Goal: Information Seeking & Learning: Learn about a topic

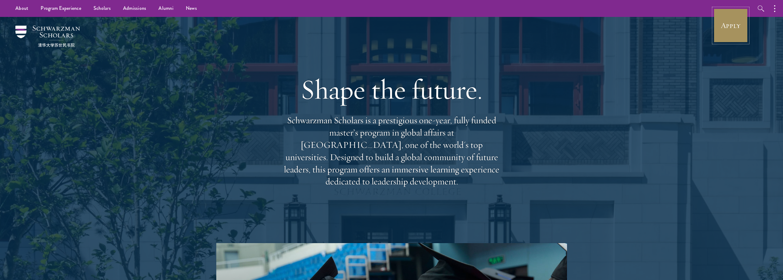
click at [738, 38] on link "Apply" at bounding box center [730, 25] width 34 height 34
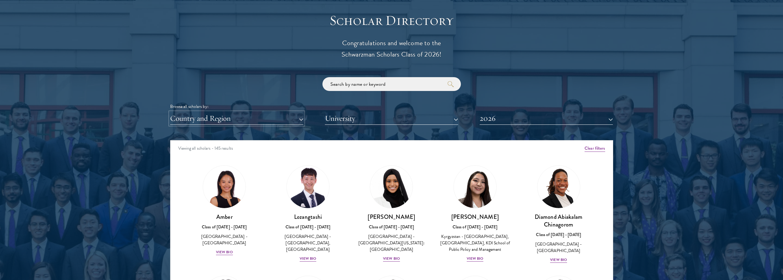
click at [220, 122] on button "Country and Region" at bounding box center [236, 118] width 133 height 13
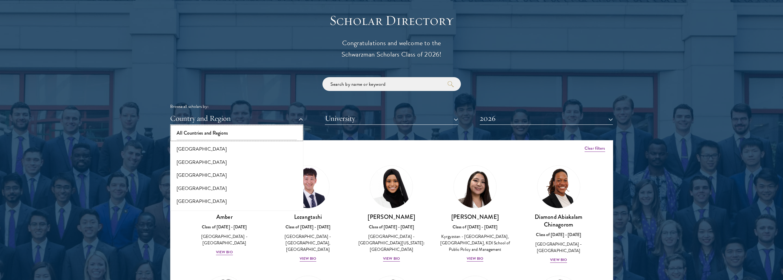
click at [220, 134] on button "All Countries and Regions" at bounding box center [236, 133] width 129 height 13
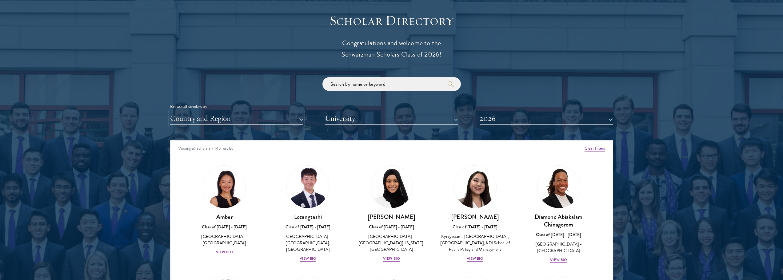
click at [219, 121] on button "Country and Region" at bounding box center [236, 118] width 133 height 13
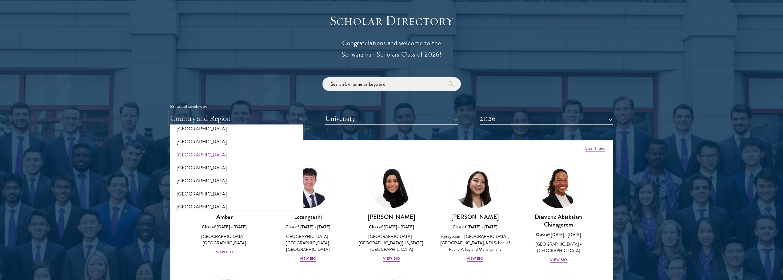
scroll to position [154, 0]
click at [190, 154] on button "[GEOGRAPHIC_DATA]" at bounding box center [236, 151] width 129 height 13
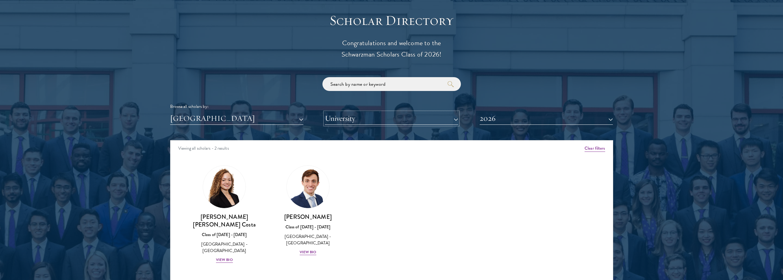
click at [362, 121] on button "University" at bounding box center [391, 118] width 133 height 13
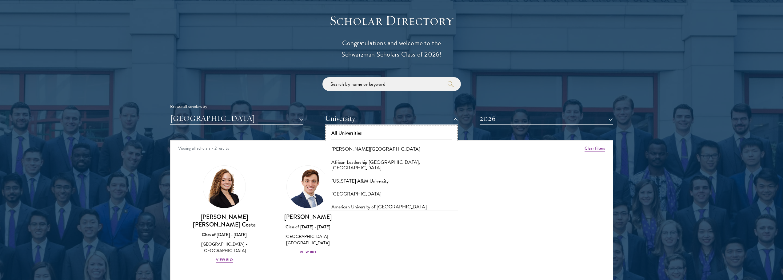
click at [360, 134] on button "All Universities" at bounding box center [391, 133] width 129 height 13
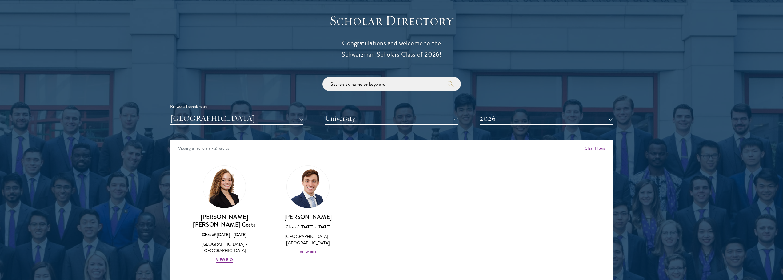
click at [507, 125] on button "2026" at bounding box center [546, 118] width 133 height 13
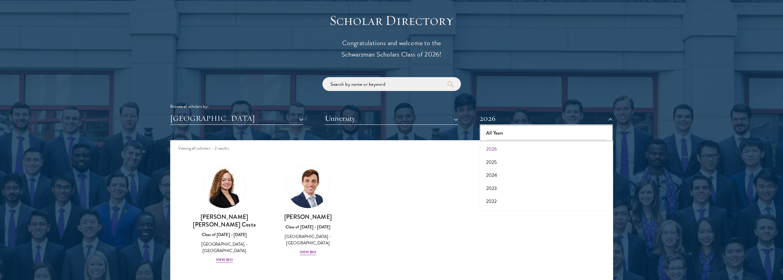
click at [507, 133] on button "All Years" at bounding box center [545, 133] width 129 height 13
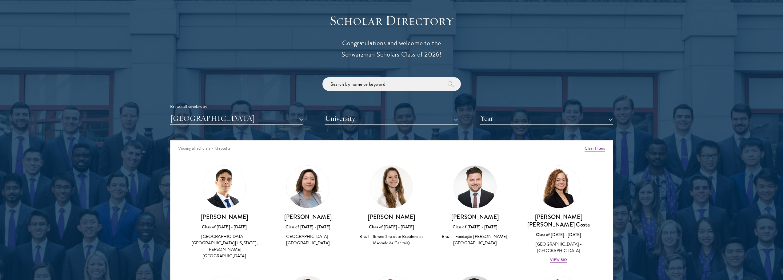
click at [138, 154] on div at bounding box center [391, 168] width 783 height 374
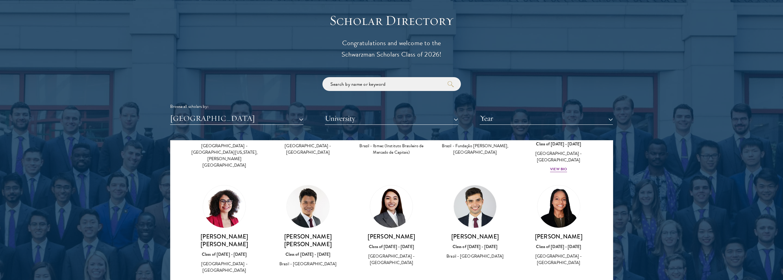
scroll to position [62, 0]
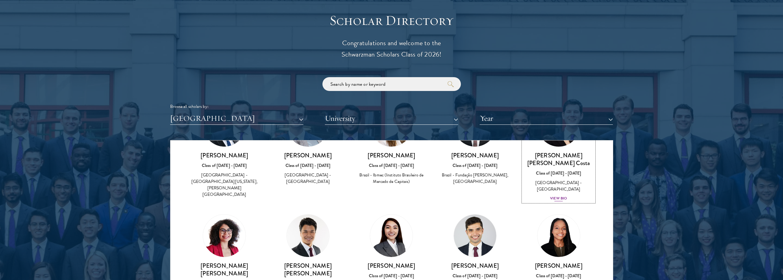
click at [552, 196] on div "View Bio" at bounding box center [558, 199] width 17 height 6
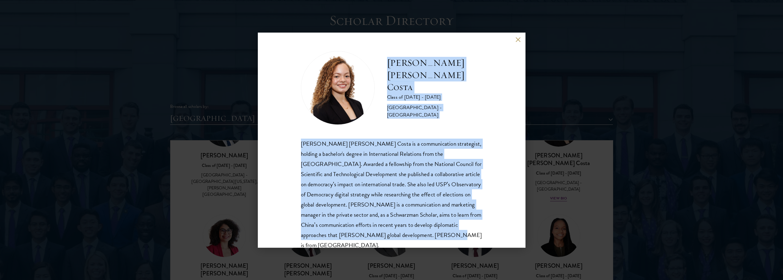
scroll to position [11, 0]
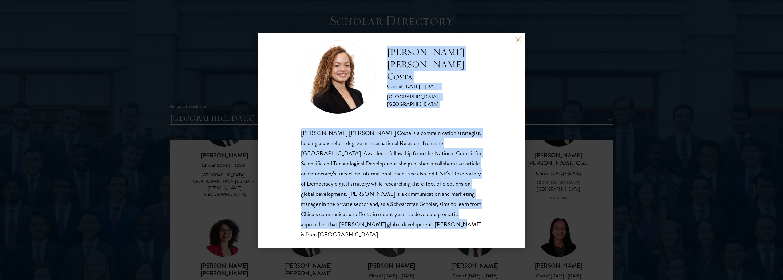
drag, startPoint x: 388, startPoint y: 73, endPoint x: 450, endPoint y: 231, distance: 169.5
click at [450, 231] on div "[PERSON_NAME] [PERSON_NAME] Costa Class of [DATE] - [DATE] [GEOGRAPHIC_DATA] - …" at bounding box center [392, 140] width 268 height 215
copy div "[PERSON_NAME] [PERSON_NAME] Costa Class of [DATE] - [DATE] [GEOGRAPHIC_DATA] - …"
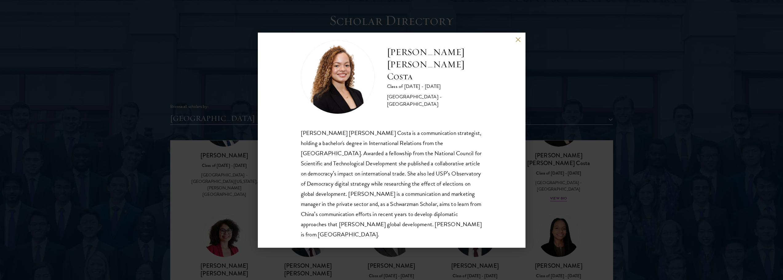
click at [559, 173] on div "[PERSON_NAME] [PERSON_NAME] Costa Class of [DATE] - [DATE] [GEOGRAPHIC_DATA] - …" at bounding box center [391, 140] width 783 height 280
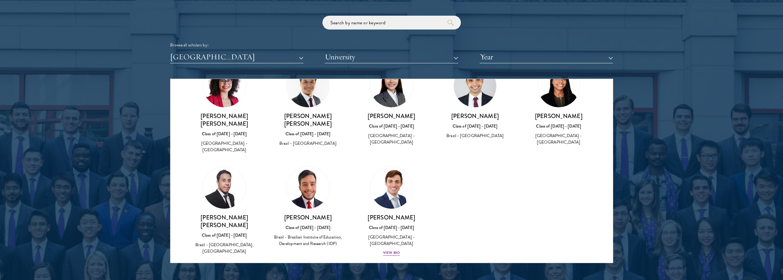
scroll to position [150, 0]
click at [456, 209] on div "Amber Class of [DATE] - [DATE] [GEOGRAPHIC_DATA] - [GEOGRAPHIC_DATA] View Bio C…" at bounding box center [391, 110] width 442 height 328
click at [389, 250] on div "View Bio" at bounding box center [391, 253] width 17 height 6
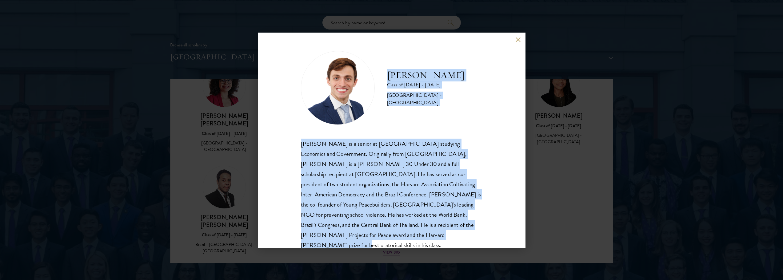
drag, startPoint x: 388, startPoint y: 64, endPoint x: 431, endPoint y: 235, distance: 176.3
click at [431, 235] on div "[PERSON_NAME] Class of [DATE] - [DATE] [GEOGRAPHIC_DATA] - [GEOGRAPHIC_DATA] [P…" at bounding box center [391, 156] width 181 height 210
copy div "[PERSON_NAME] Class of [DATE] - [DATE] [GEOGRAPHIC_DATA] - Harvard University […"
